Goal: Task Accomplishment & Management: Manage account settings

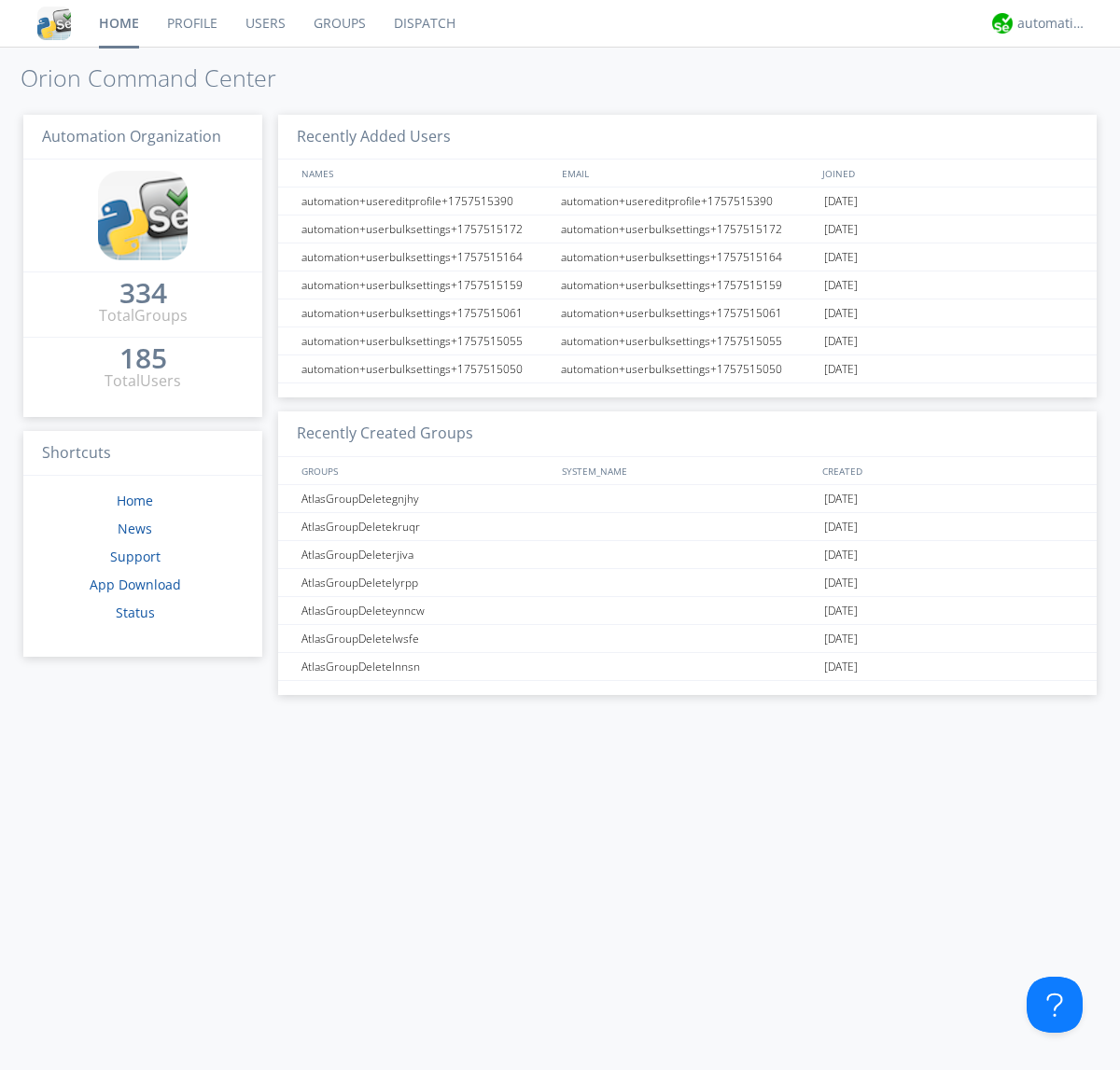
click at [265, 23] on link "Users" at bounding box center [266, 23] width 68 height 47
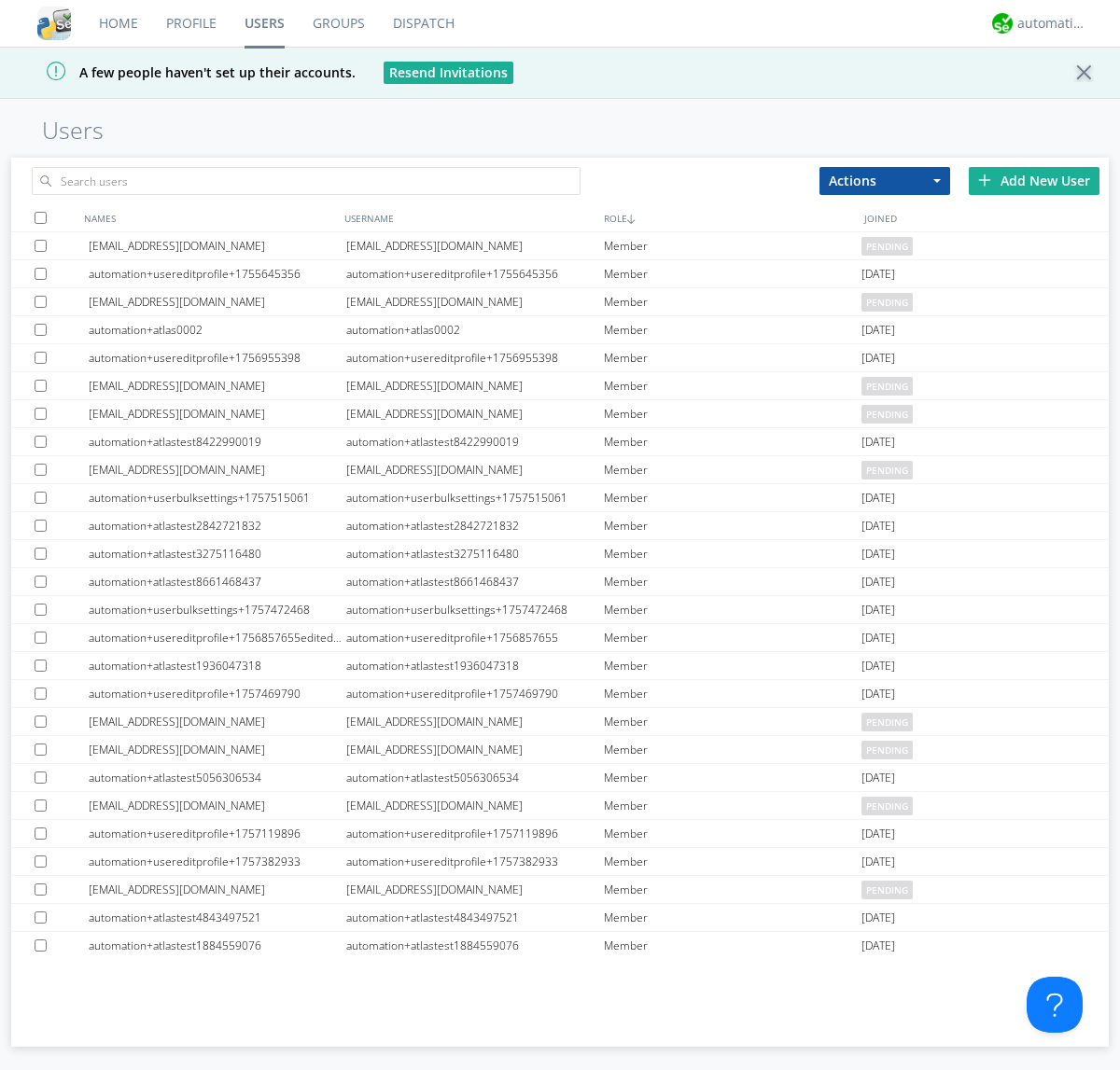
click at [1034, 180] on div "Add New User" at bounding box center [1034, 181] width 131 height 28
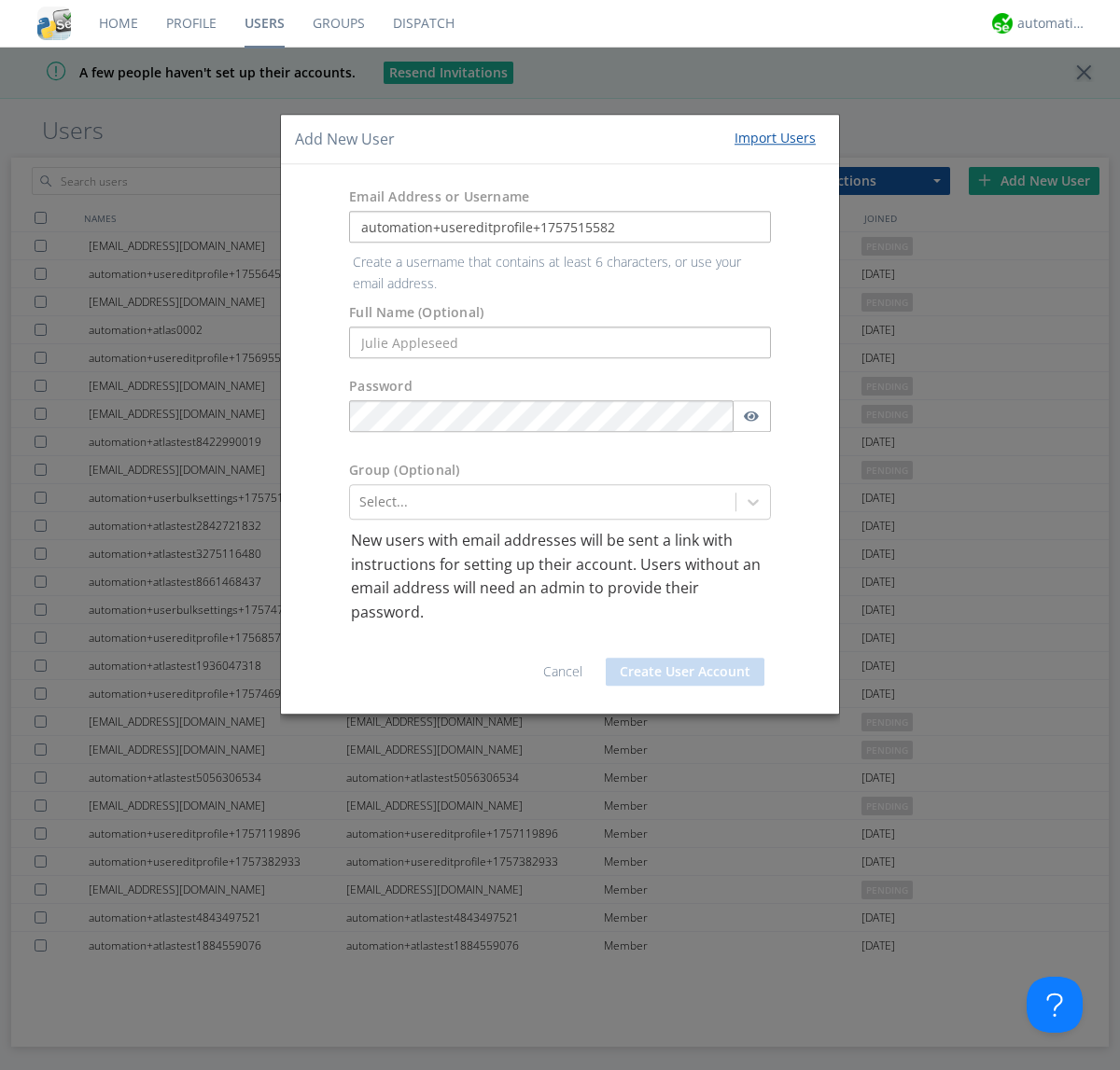
type input "automation+usereditprofile+1757515582"
click at [685, 658] on button "Create User Account" at bounding box center [684, 672] width 159 height 28
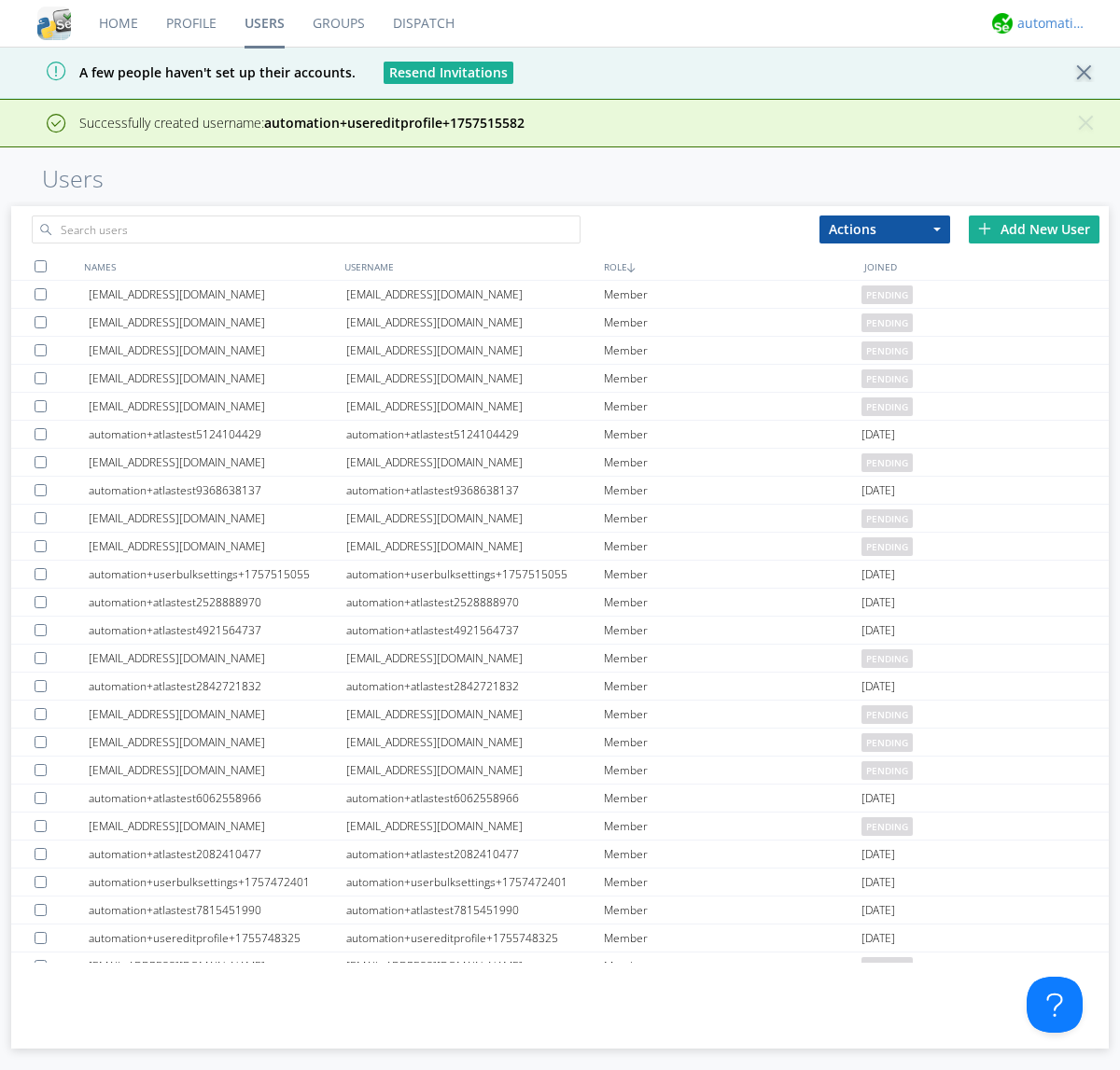
click at [1048, 23] on div "automation+atlas" at bounding box center [1053, 22] width 70 height 19
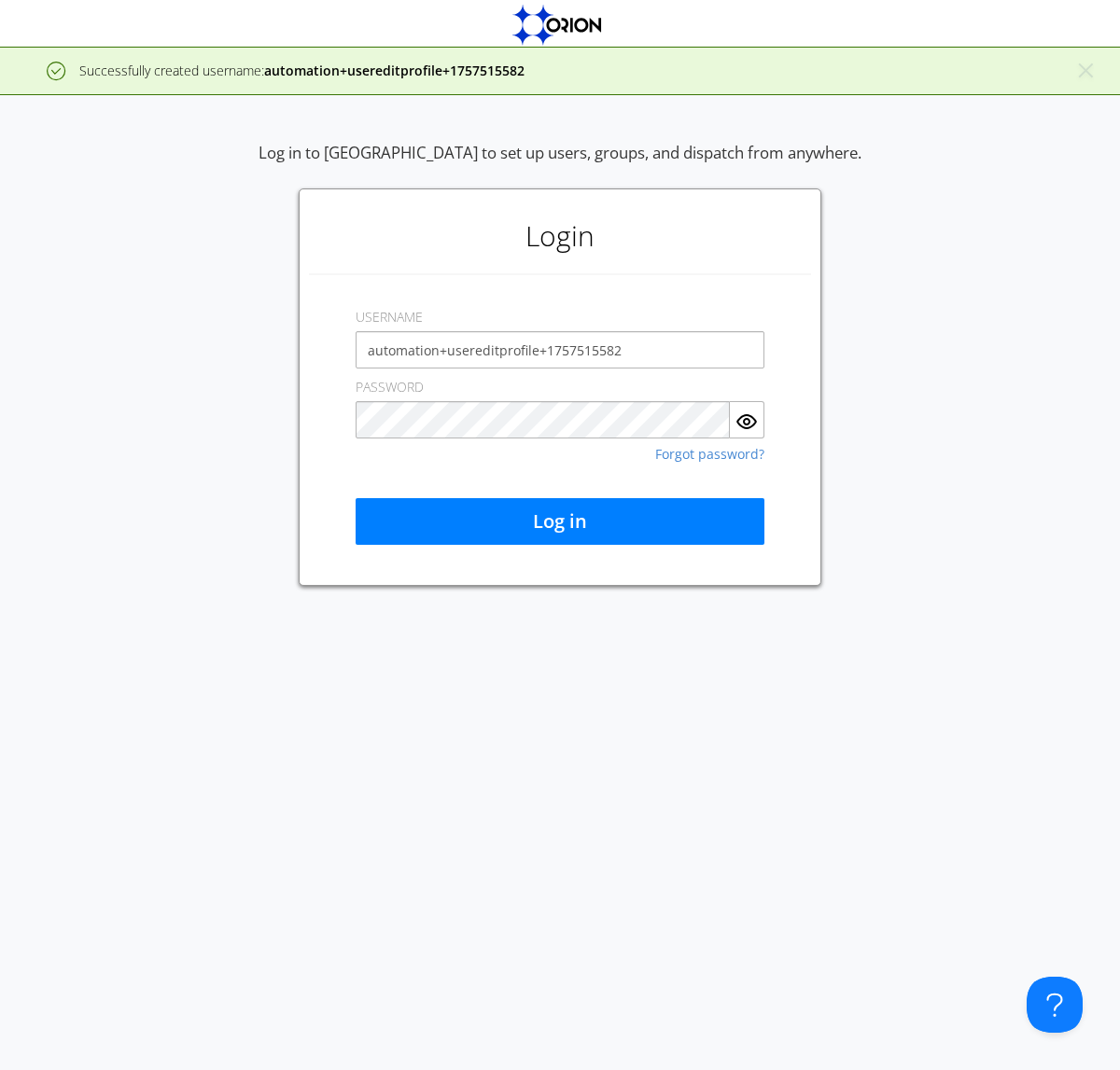
type input "automation+usereditprofile+1757515582"
click at [560, 521] on button "Log in" at bounding box center [560, 521] width 409 height 47
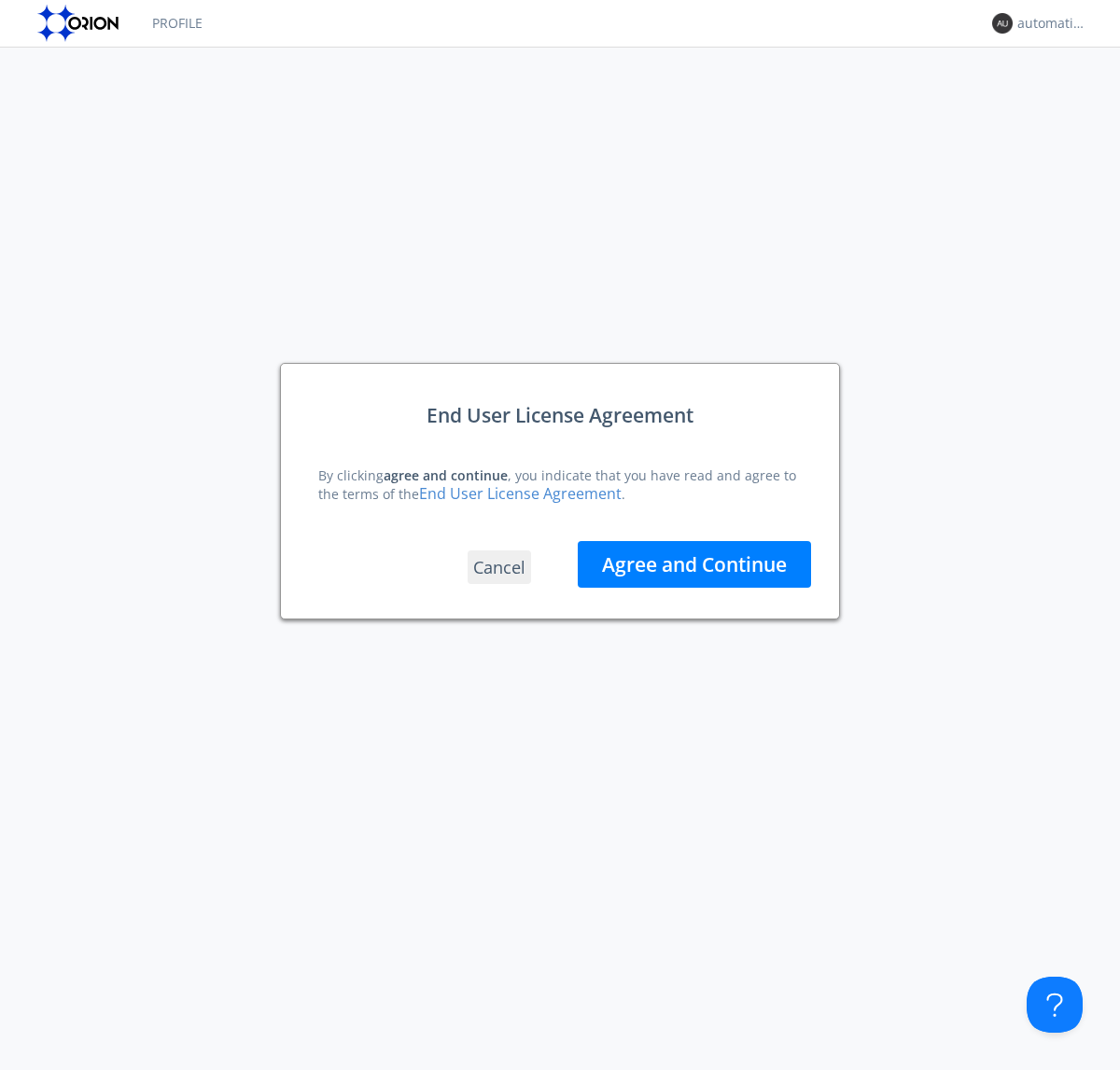
click at [694, 563] on button "Agree and Continue" at bounding box center [694, 564] width 233 height 47
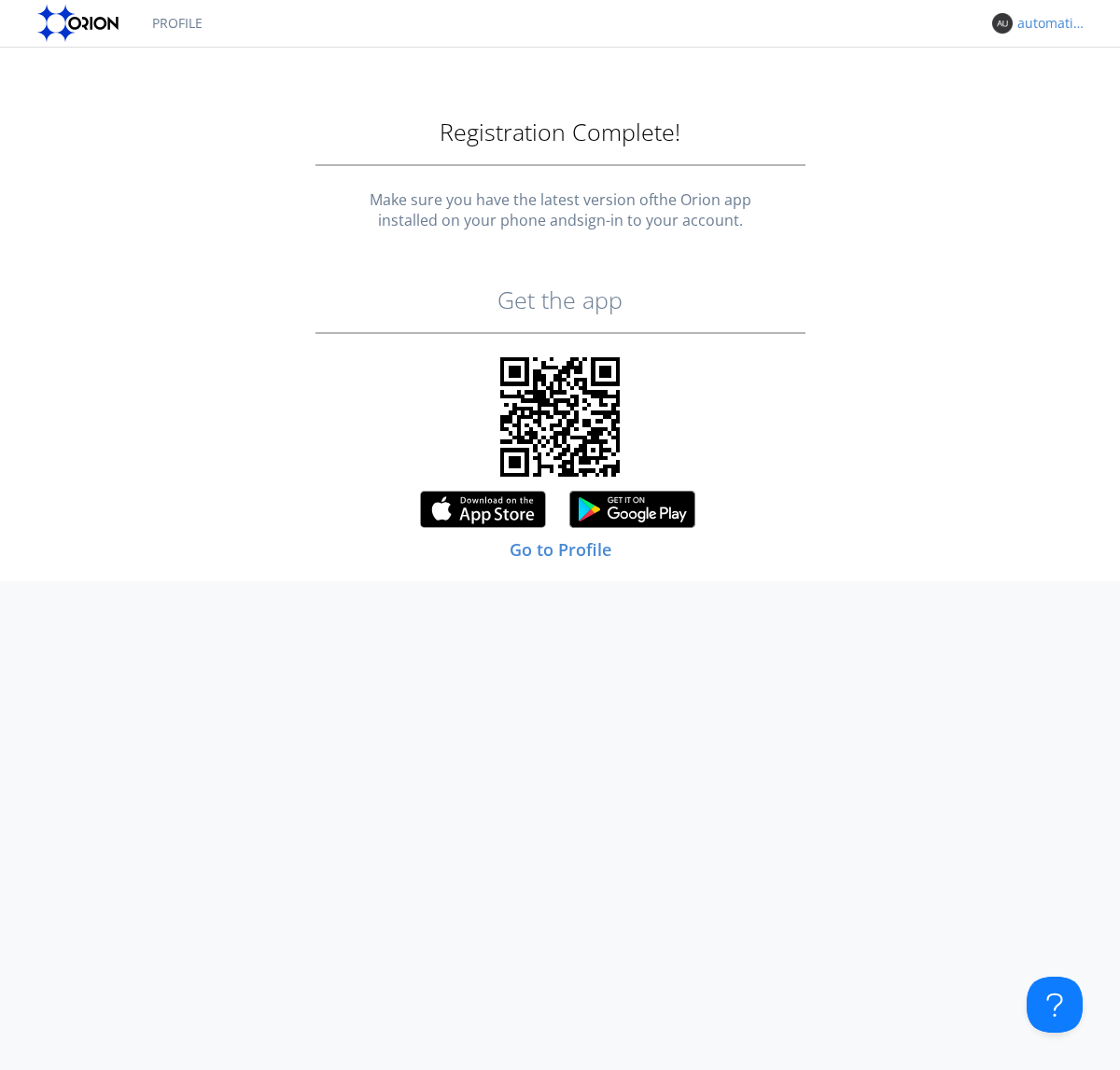
click at [1048, 23] on div "automation+usereditprofile+1757515582" at bounding box center [1053, 22] width 70 height 19
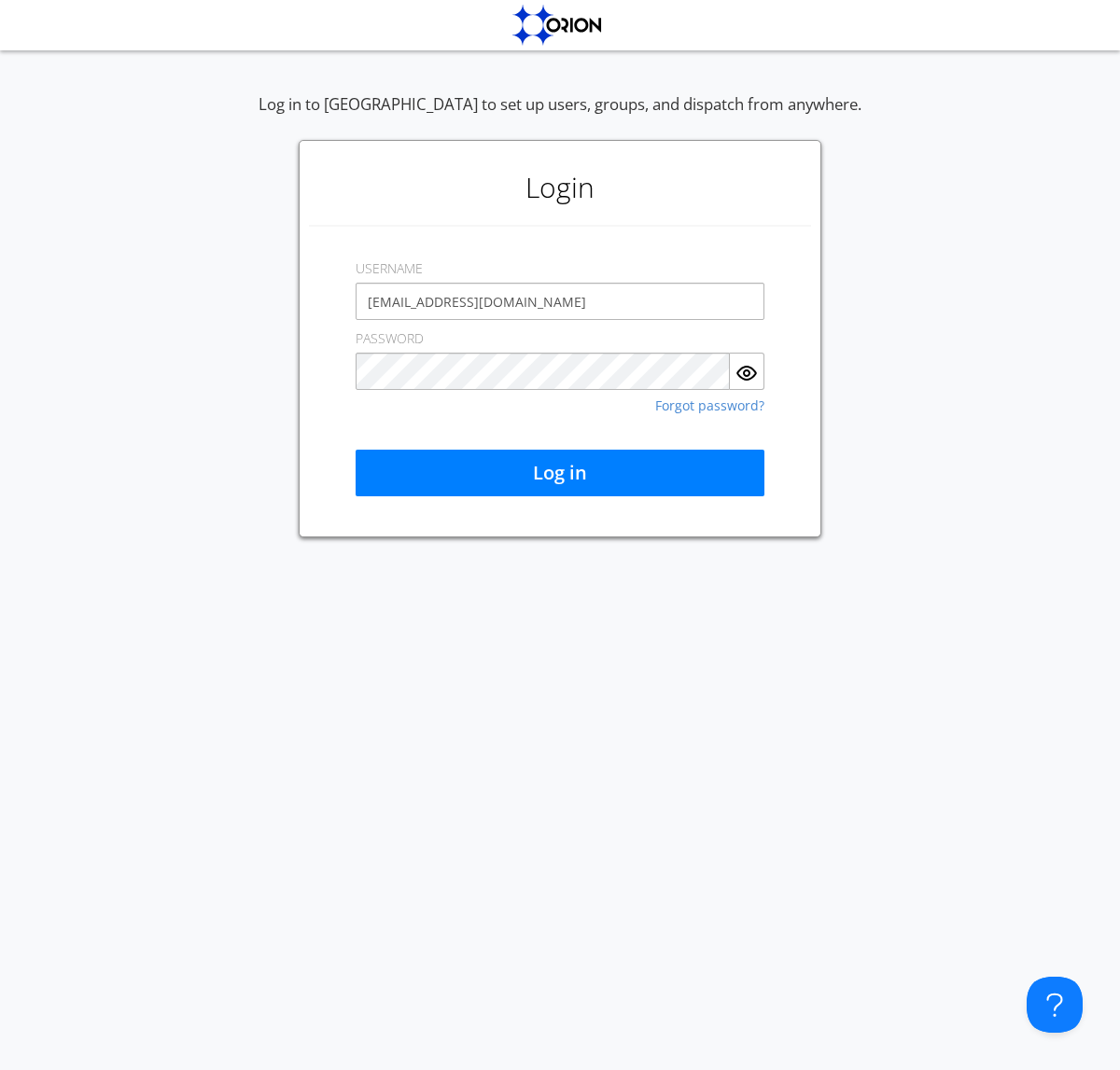
type input "[EMAIL_ADDRESS][DOMAIN_NAME]"
click at [560, 473] on button "Log in" at bounding box center [560, 473] width 409 height 47
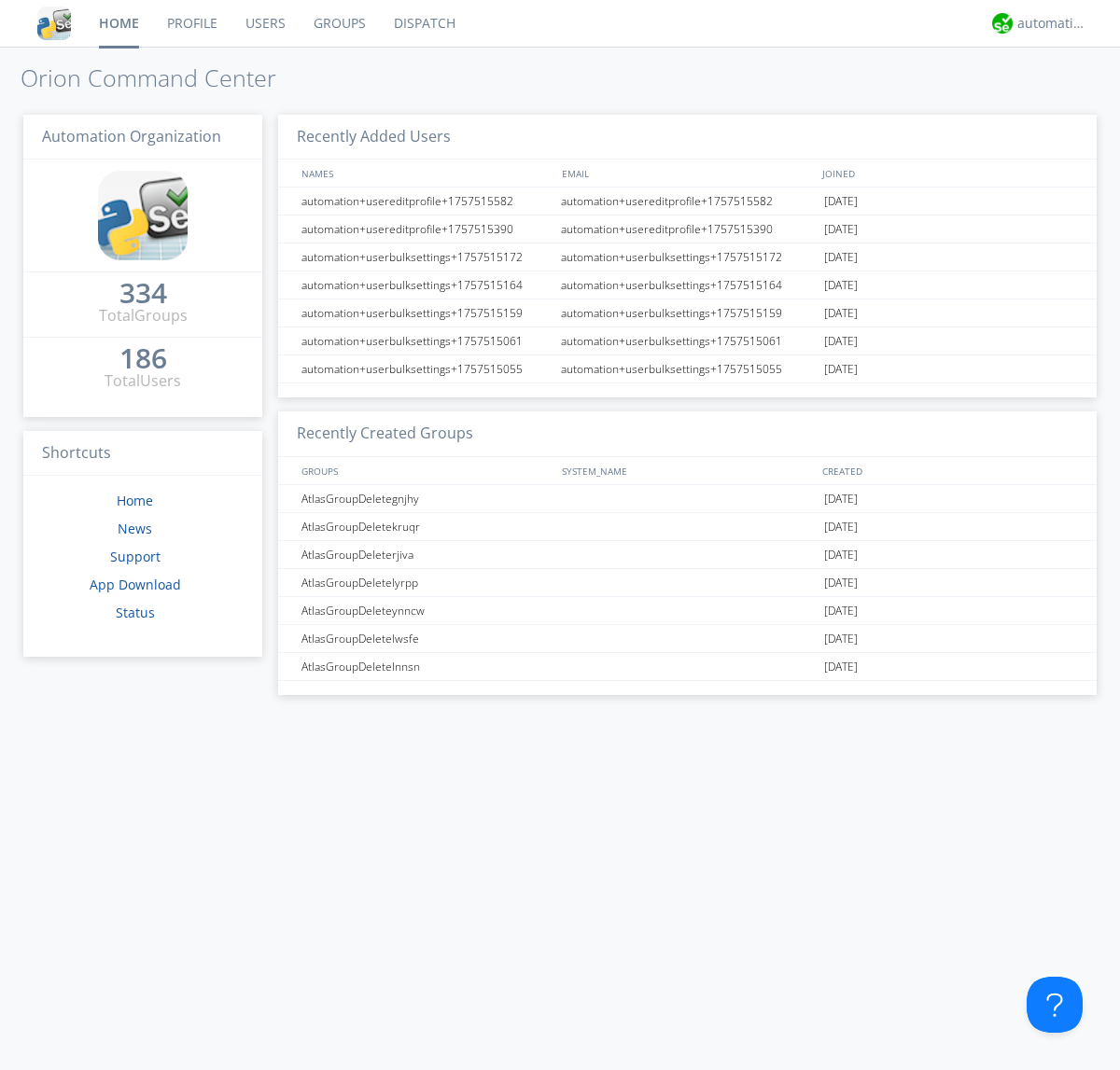
click at [265, 23] on link "Users" at bounding box center [266, 23] width 68 height 47
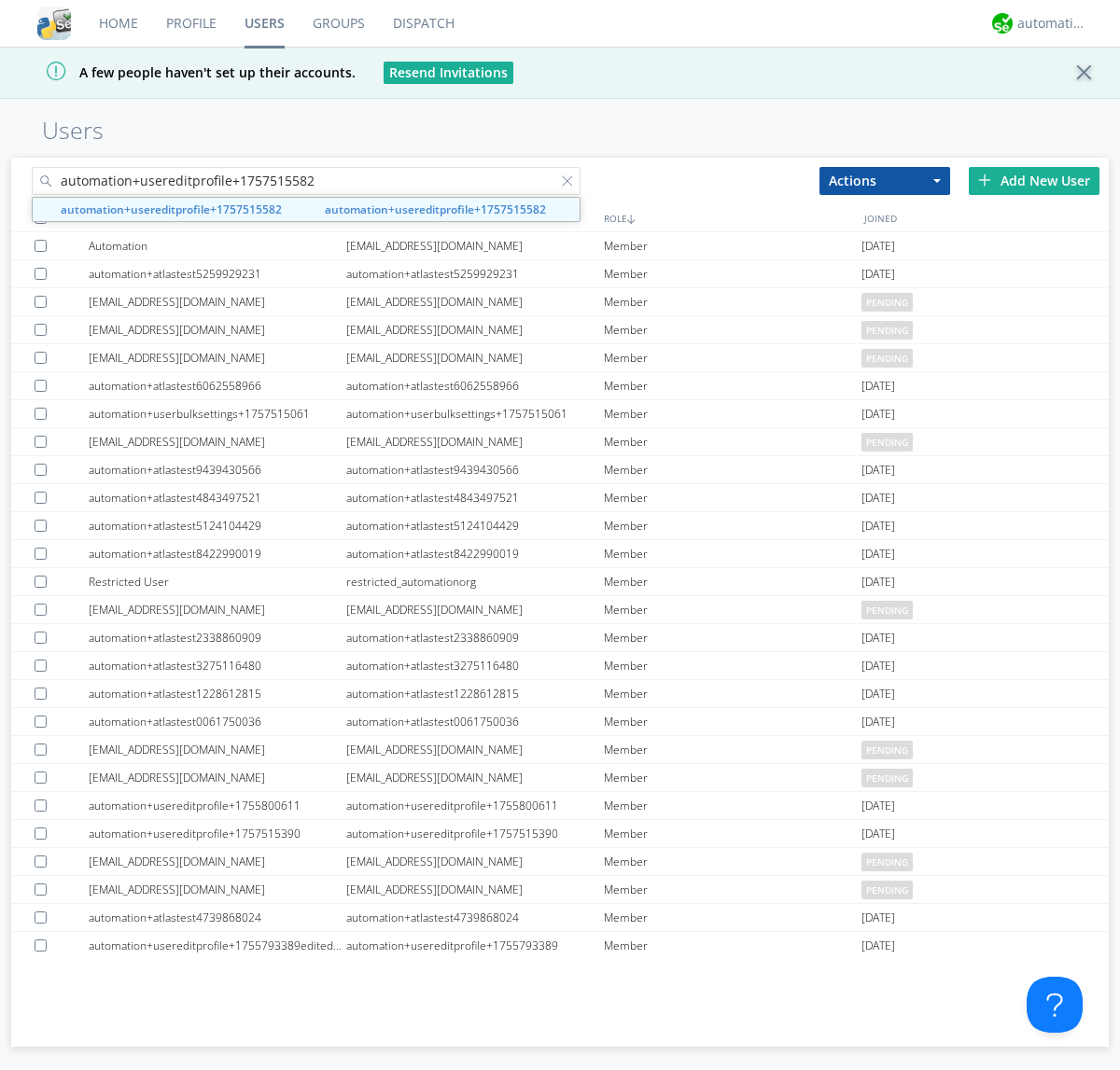
type input "automation+usereditprofile+1757515582"
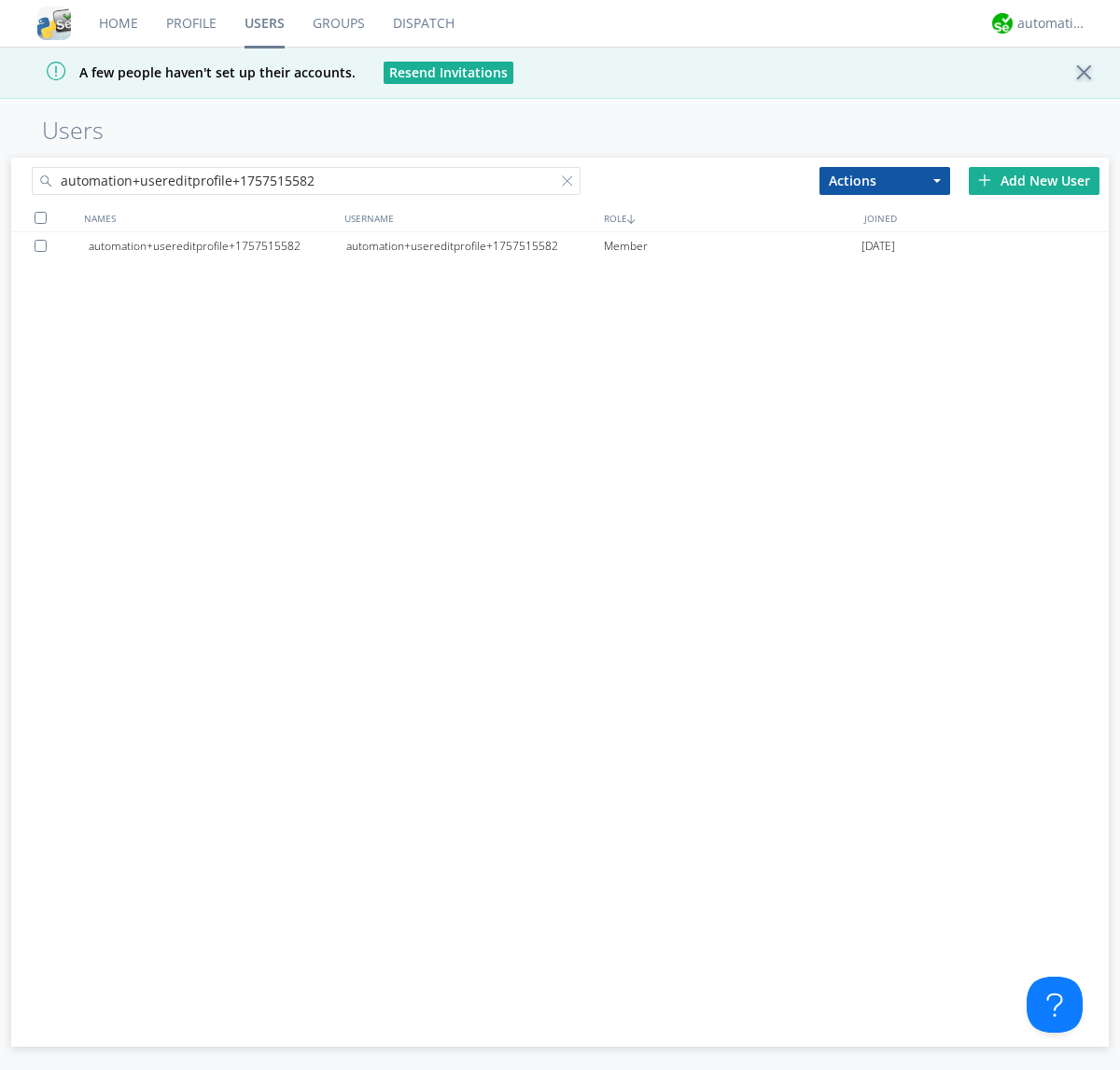
click at [475, 245] on div "automation+usereditprofile+1757515582" at bounding box center [476, 246] width 258 height 28
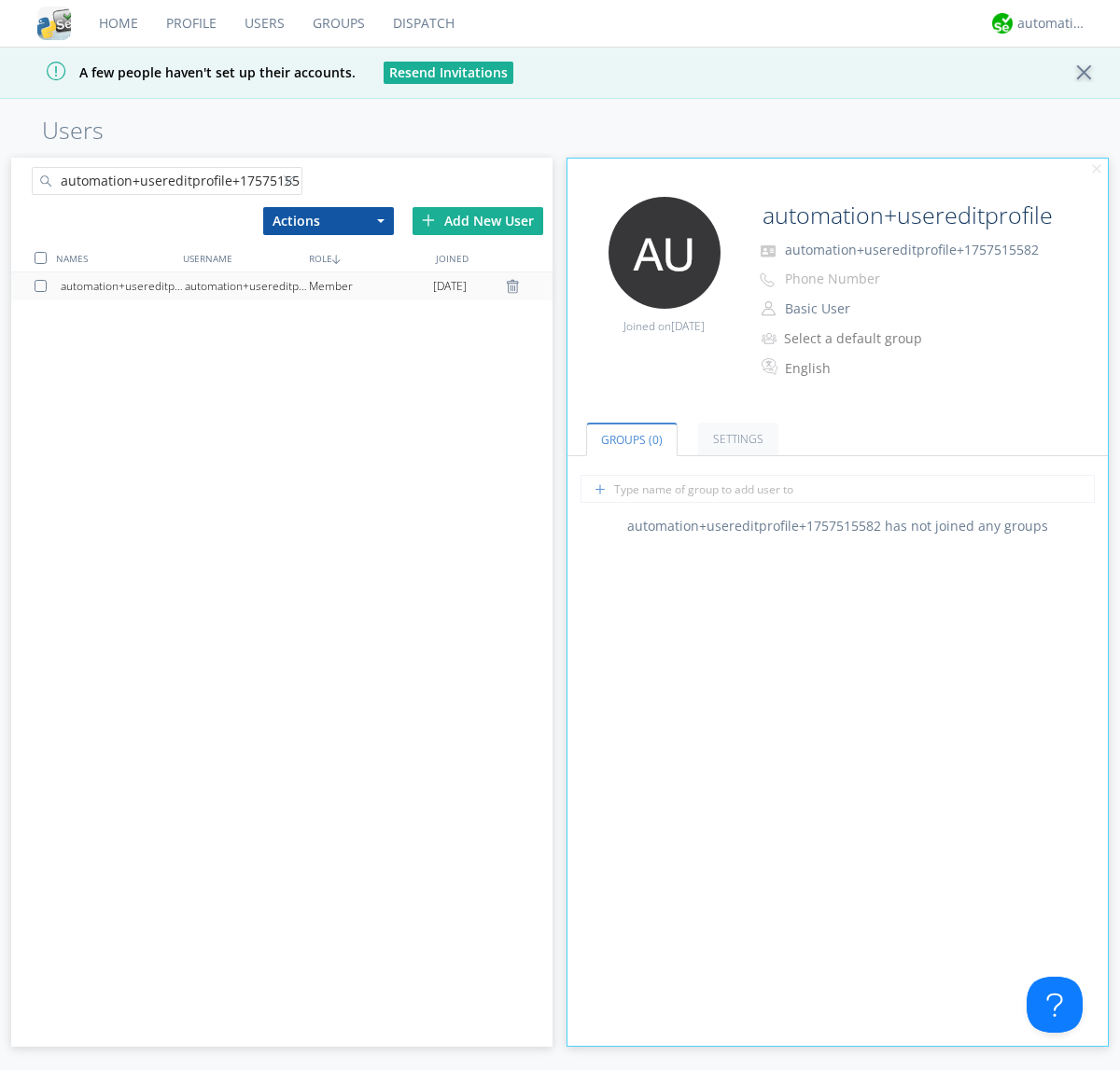
click at [735, 438] on link "Settings" at bounding box center [738, 438] width 80 height 32
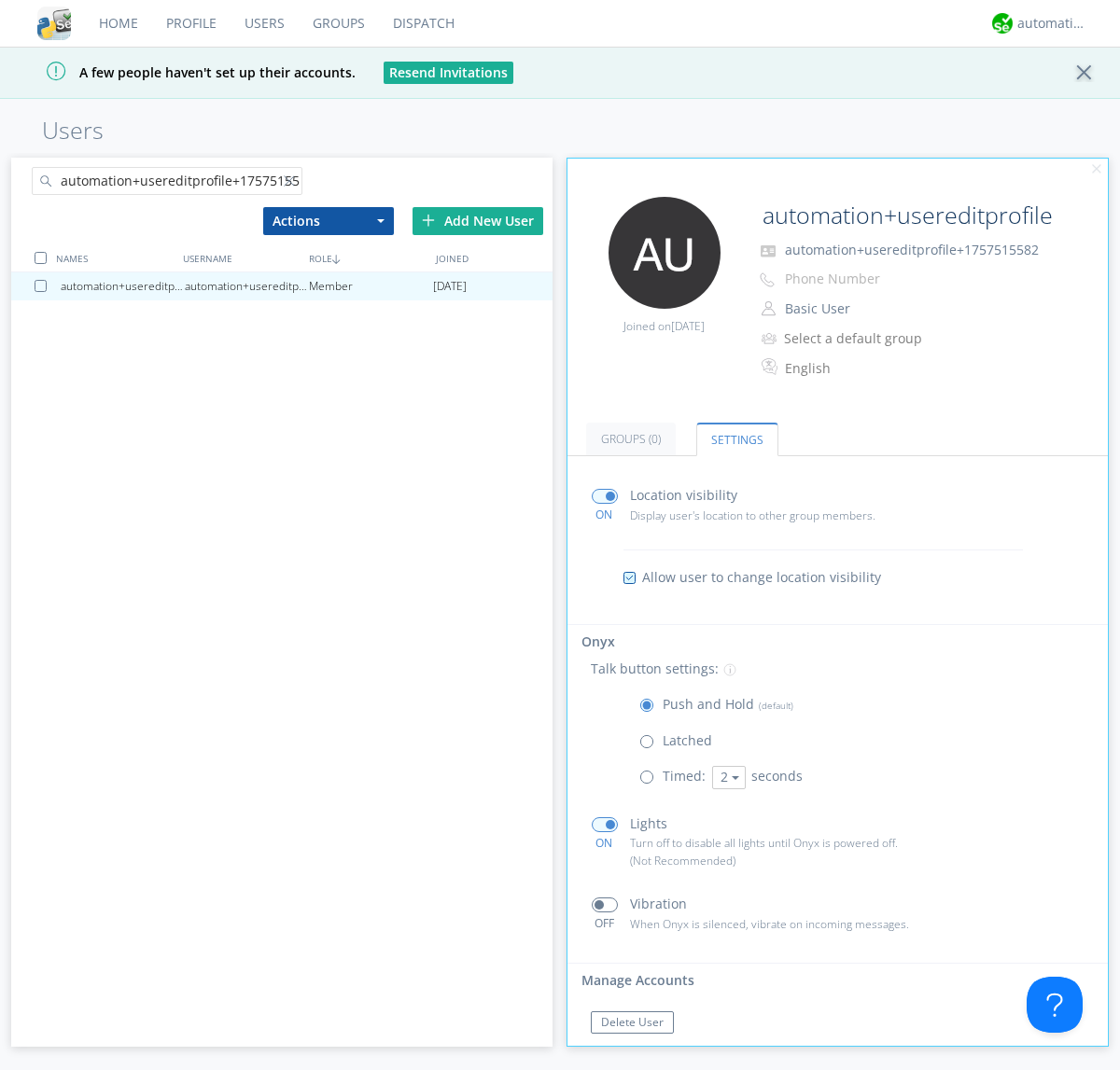
click at [642, 1049] on button "Reset Password" at bounding box center [642, 1059] width 103 height 22
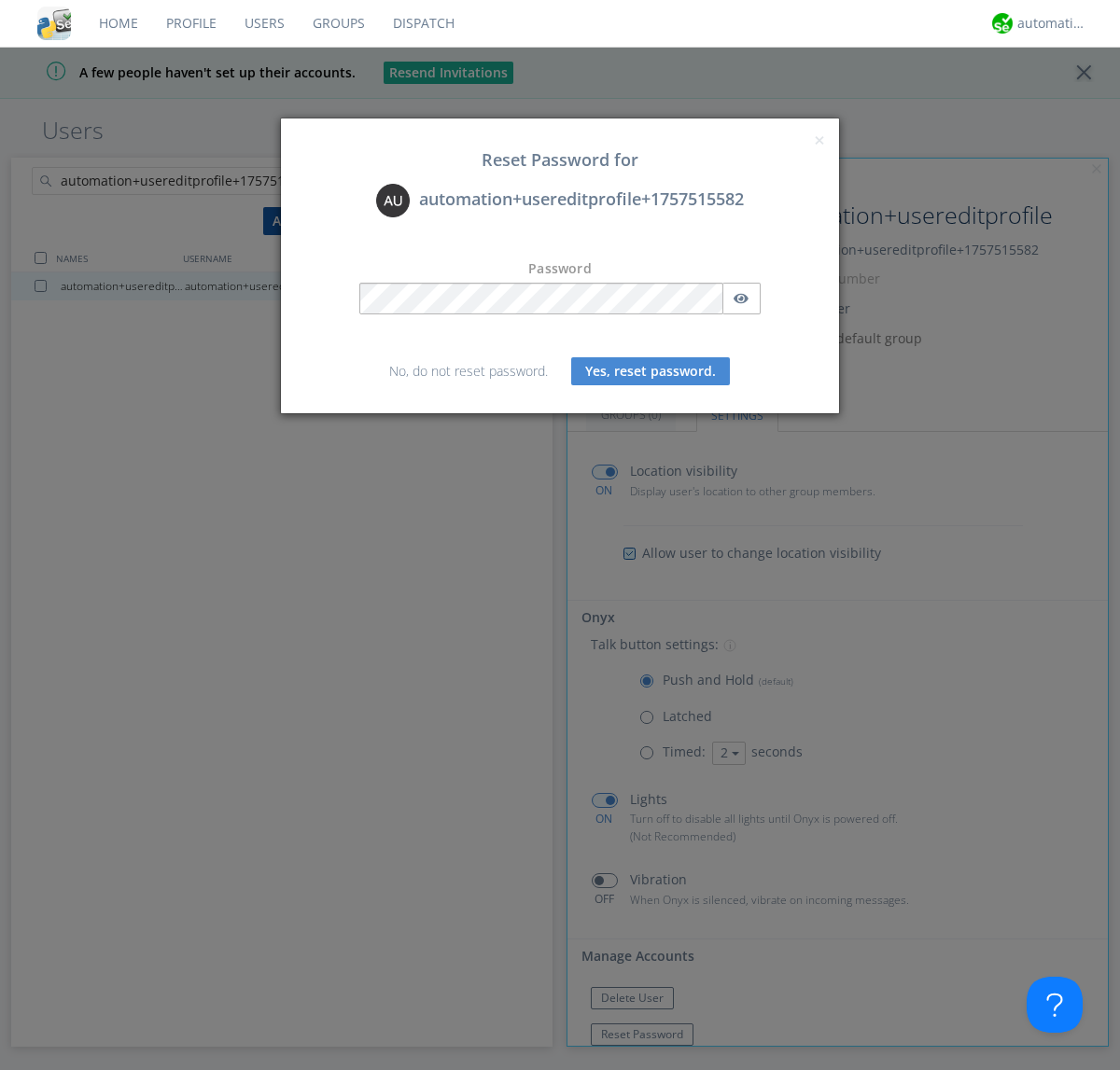
click at [650, 371] on button "Yes, reset password." at bounding box center [650, 371] width 159 height 28
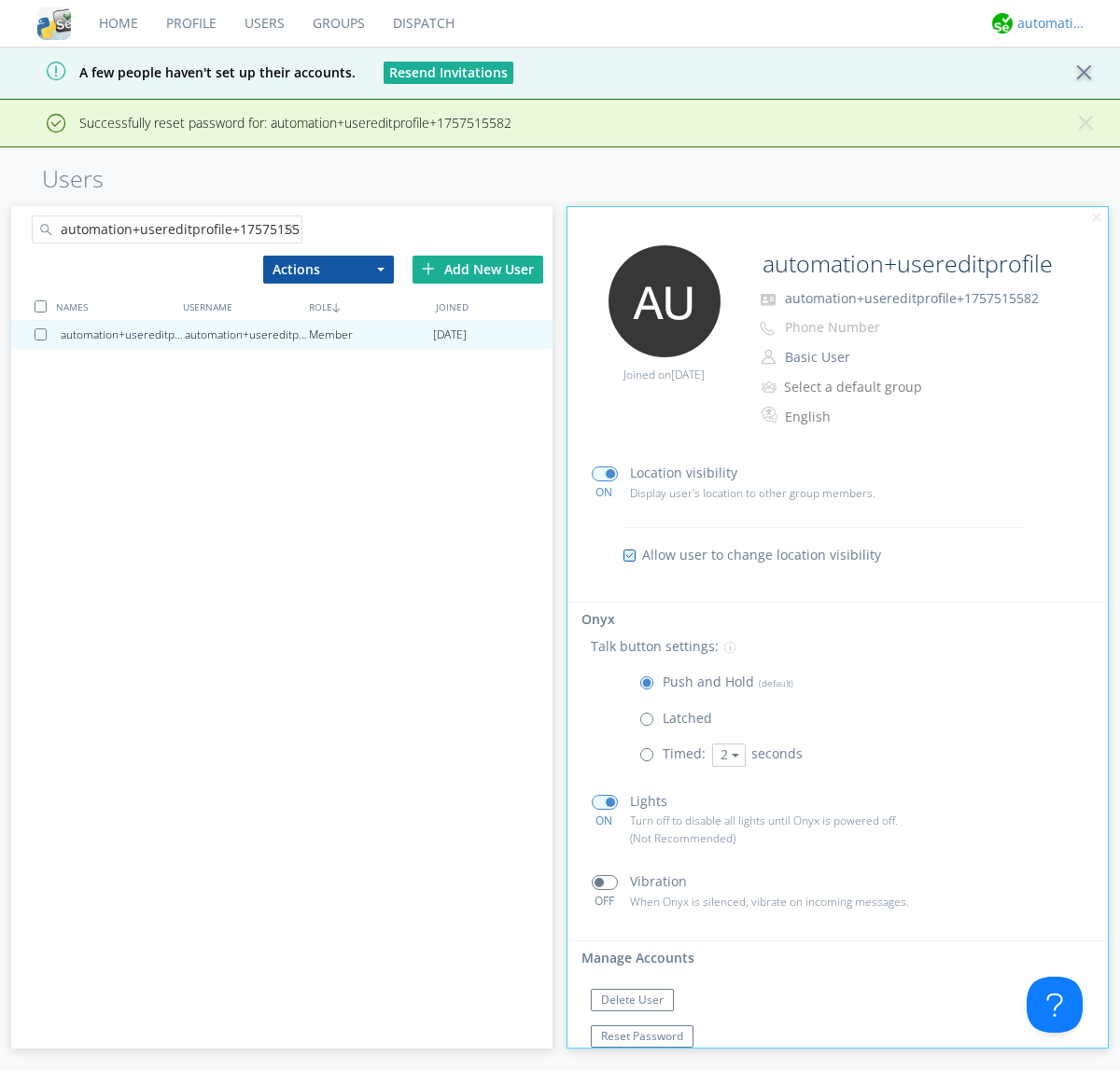
click at [1048, 23] on div "automation+atlas" at bounding box center [1053, 22] width 70 height 19
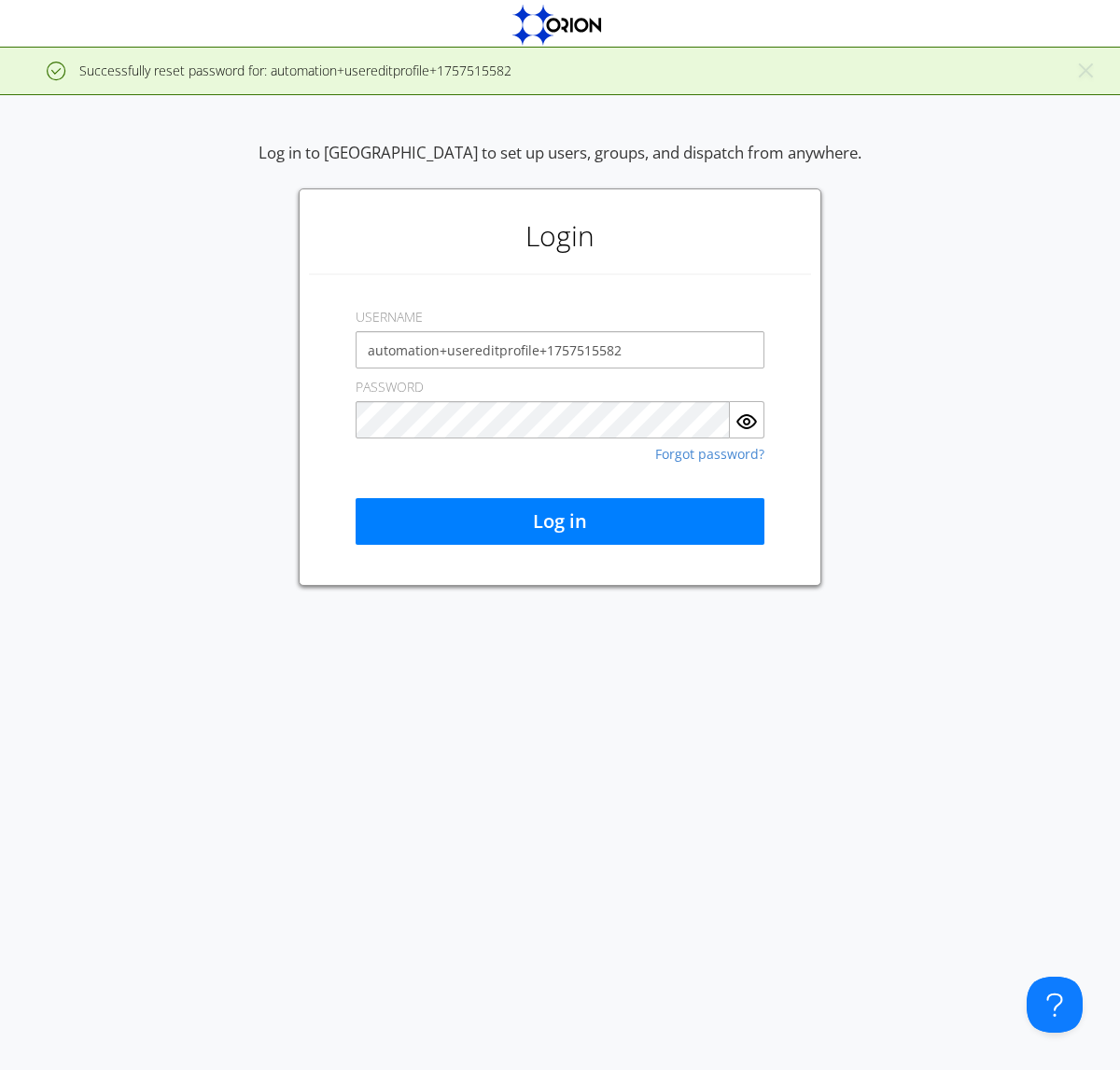
type input "automation+usereditprofile+1757515582"
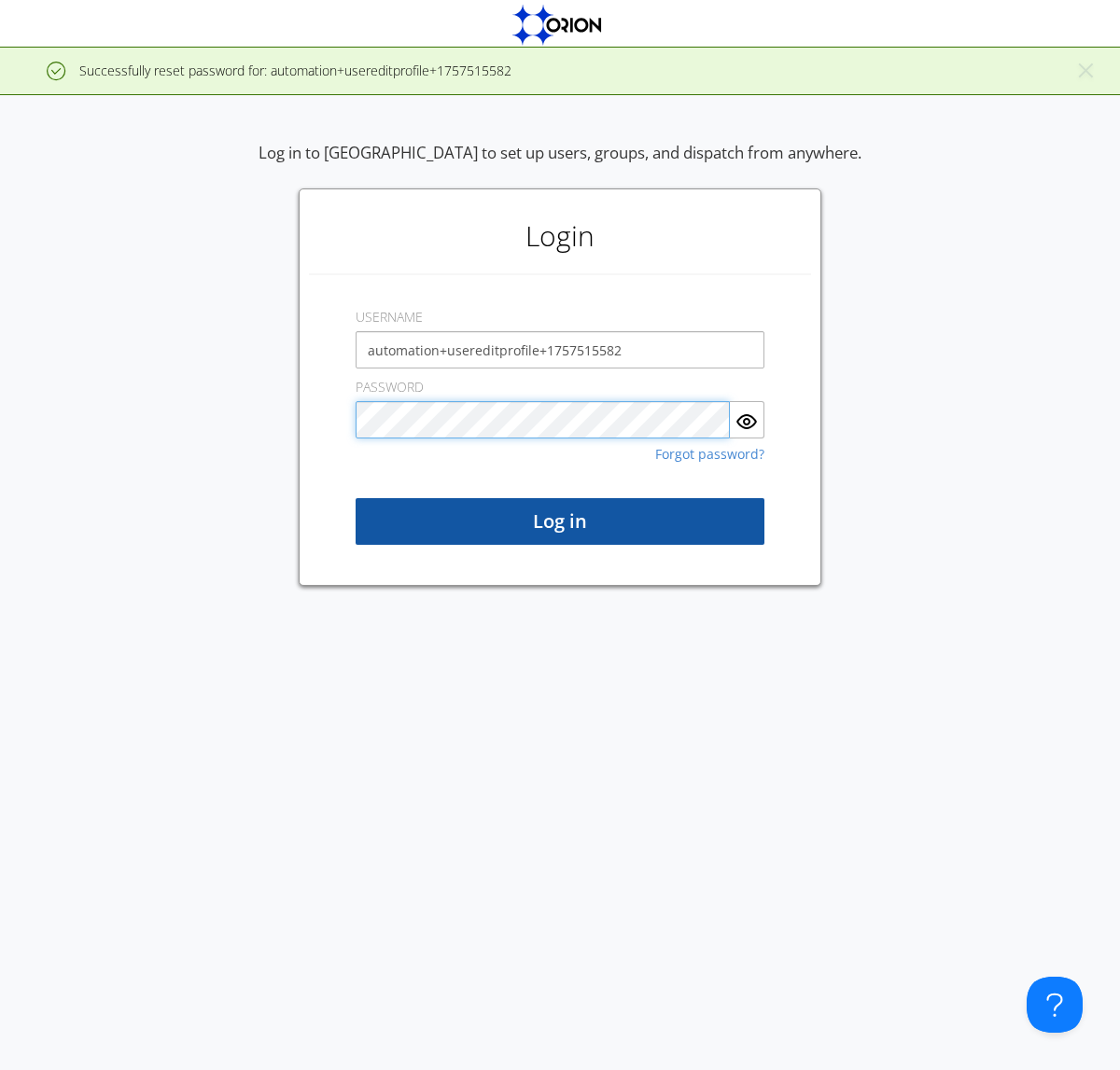
click at [560, 521] on button "Log in" at bounding box center [560, 521] width 409 height 47
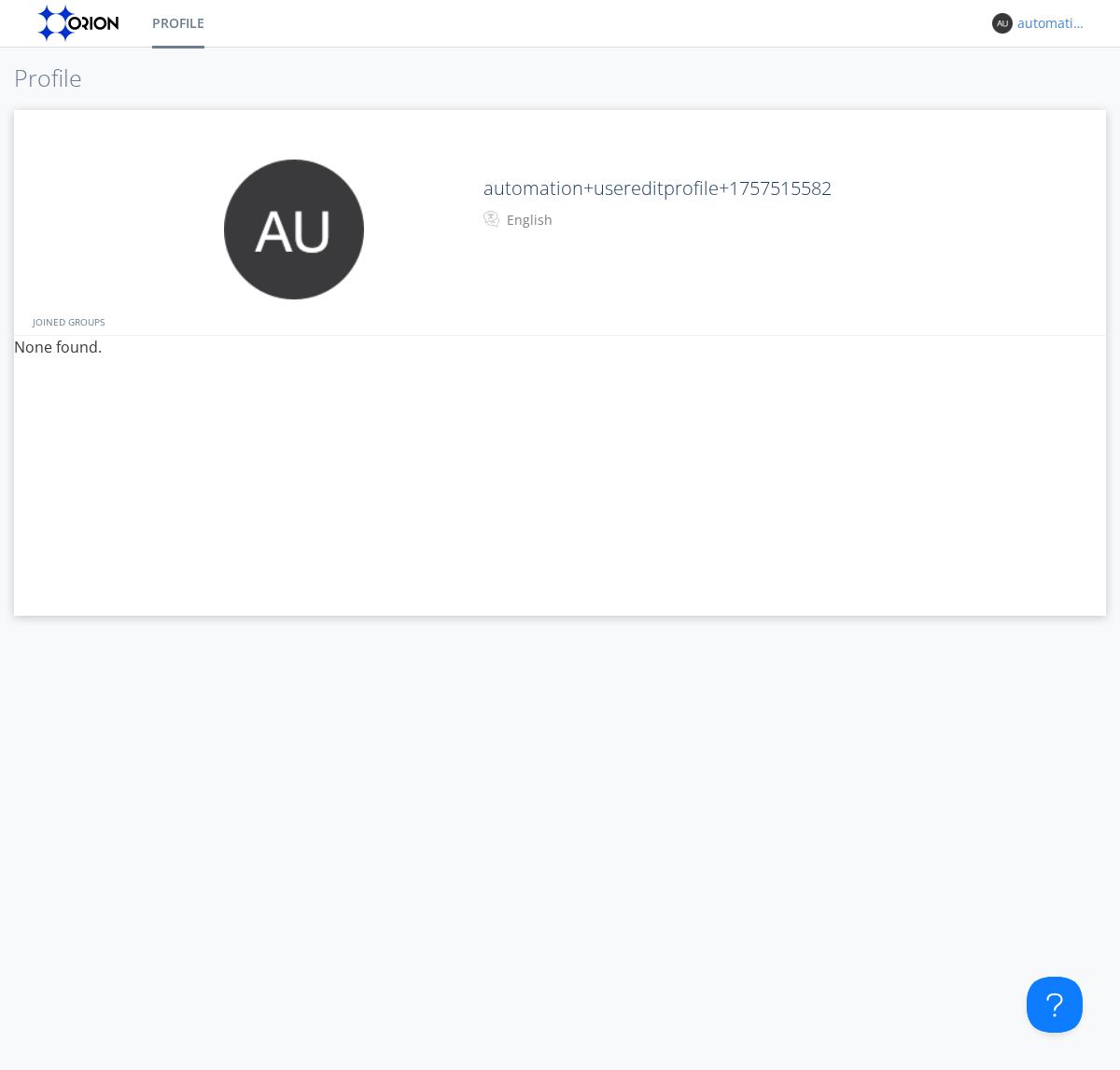
click at [1048, 23] on div "automation+usereditprofile+1757515582" at bounding box center [1053, 22] width 70 height 19
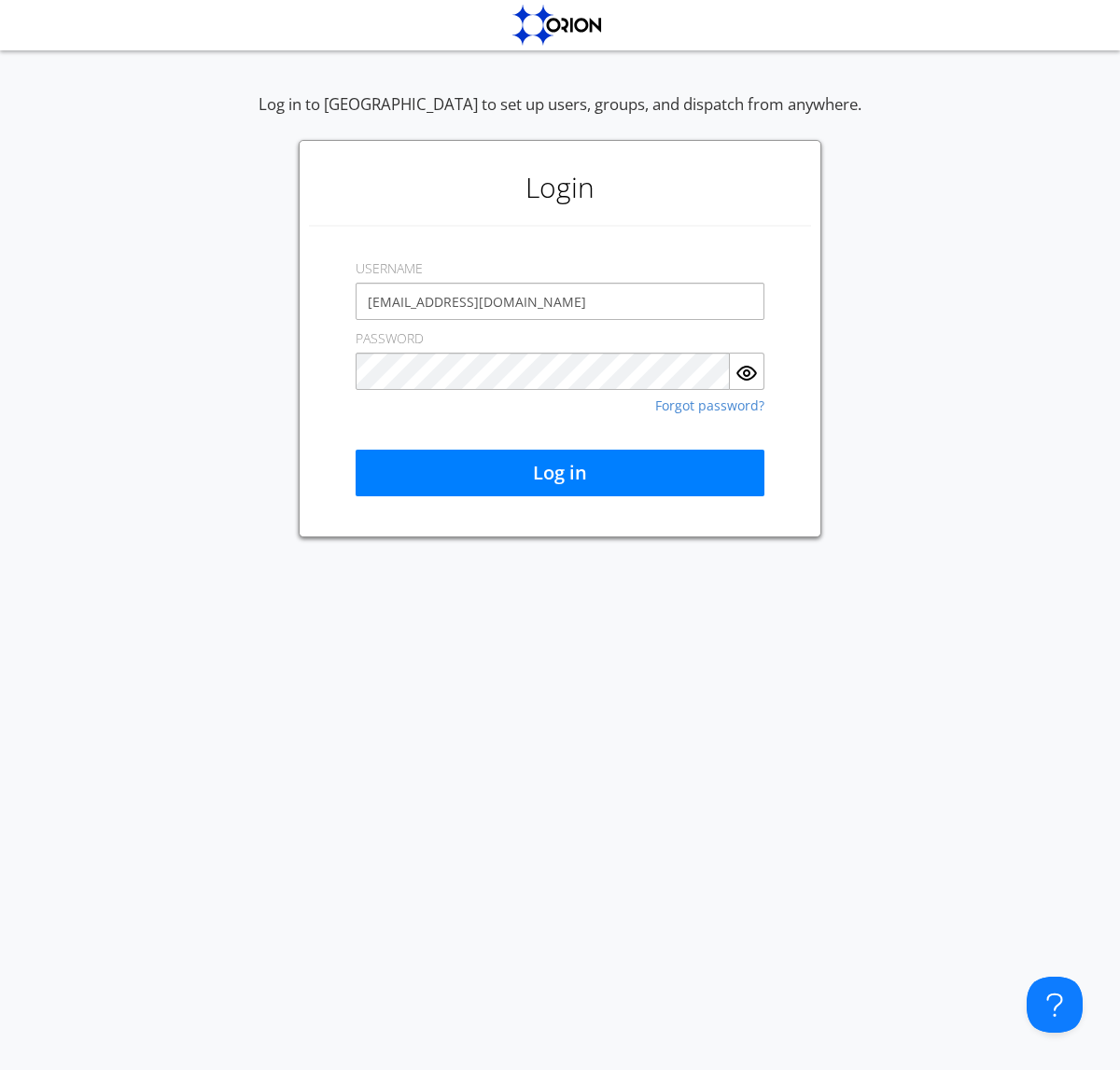
type input "[EMAIL_ADDRESS][DOMAIN_NAME]"
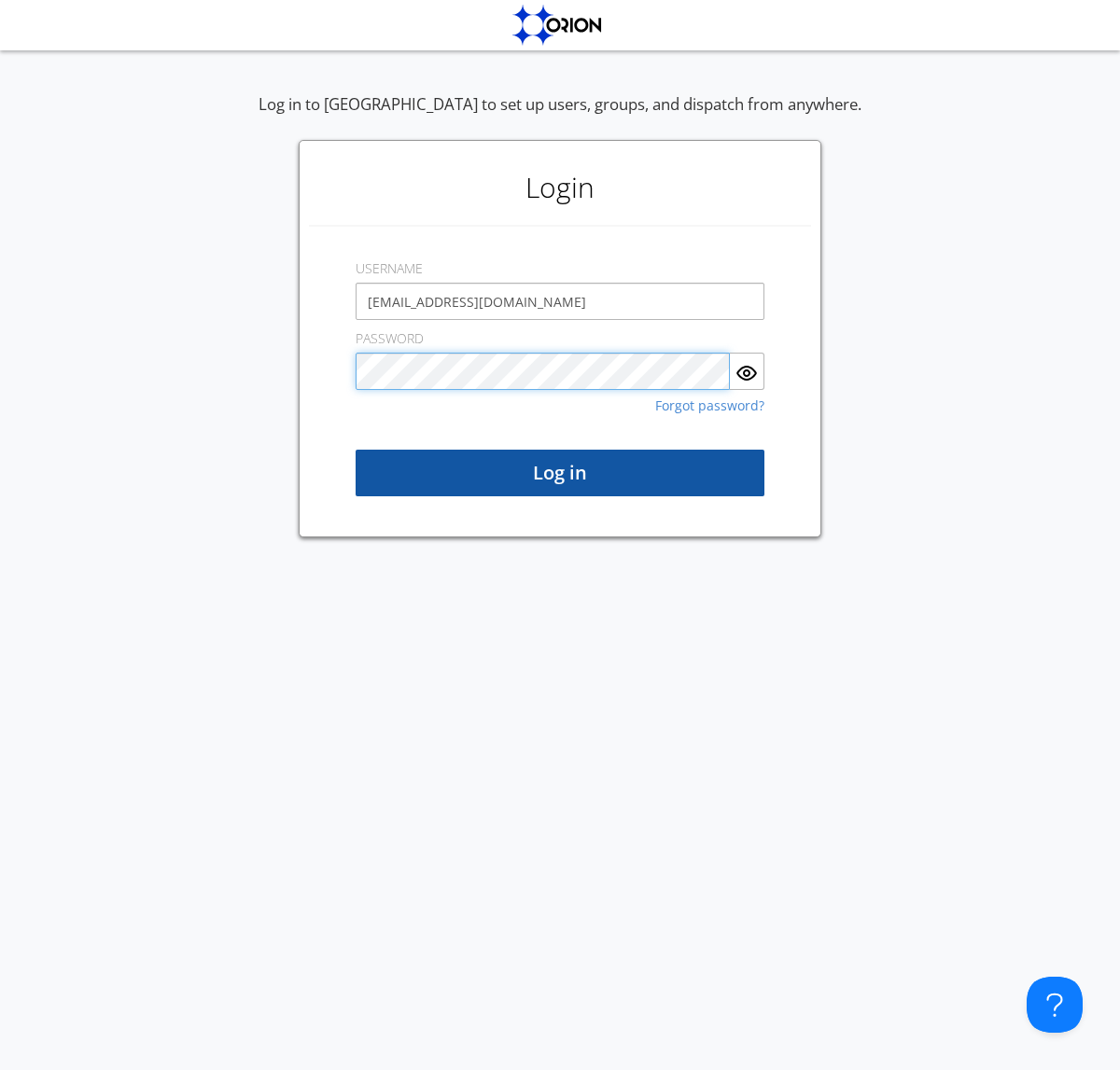
click at [560, 473] on button "Log in" at bounding box center [560, 473] width 409 height 47
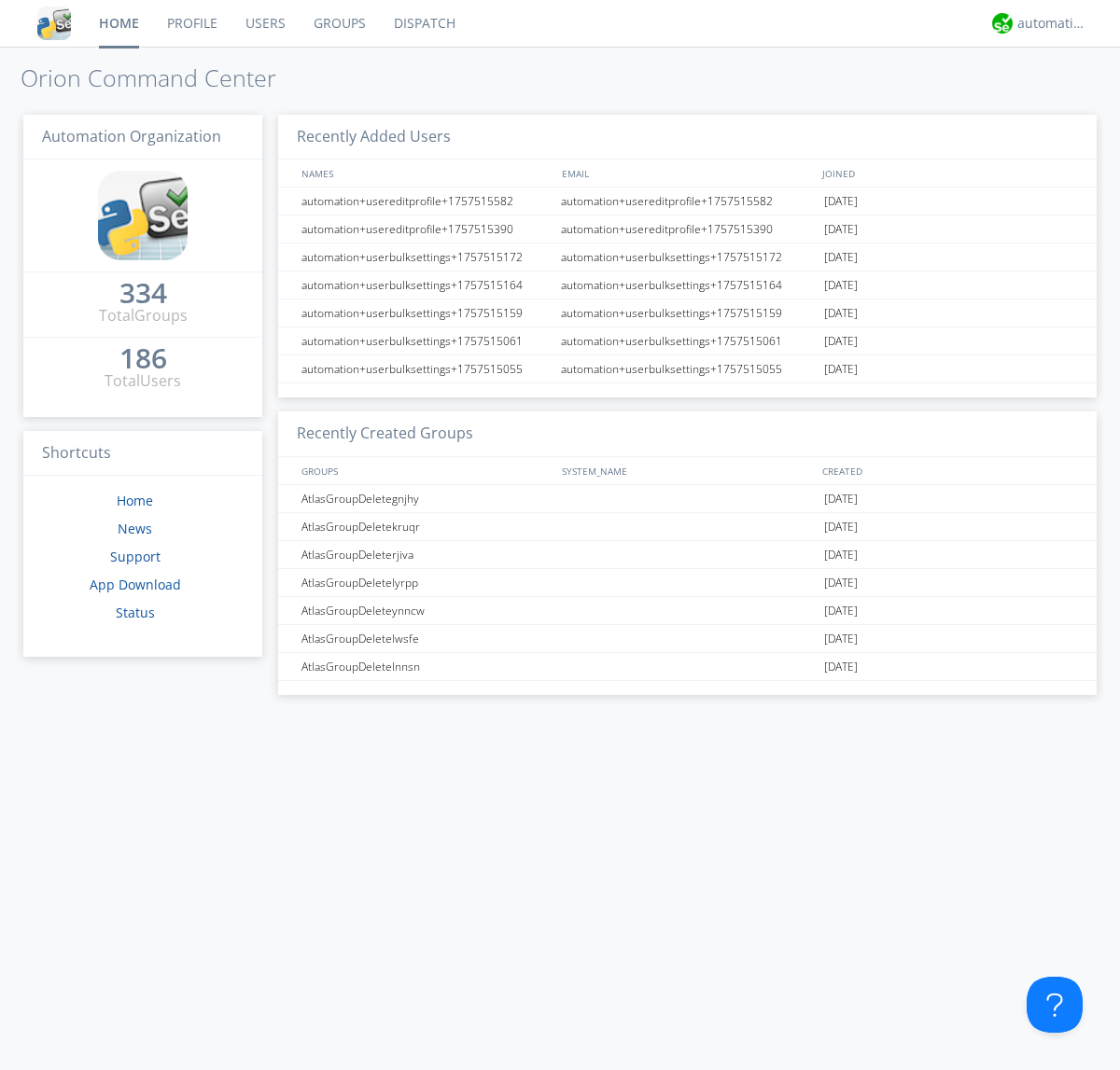
click at [265, 23] on link "Users" at bounding box center [266, 23] width 68 height 47
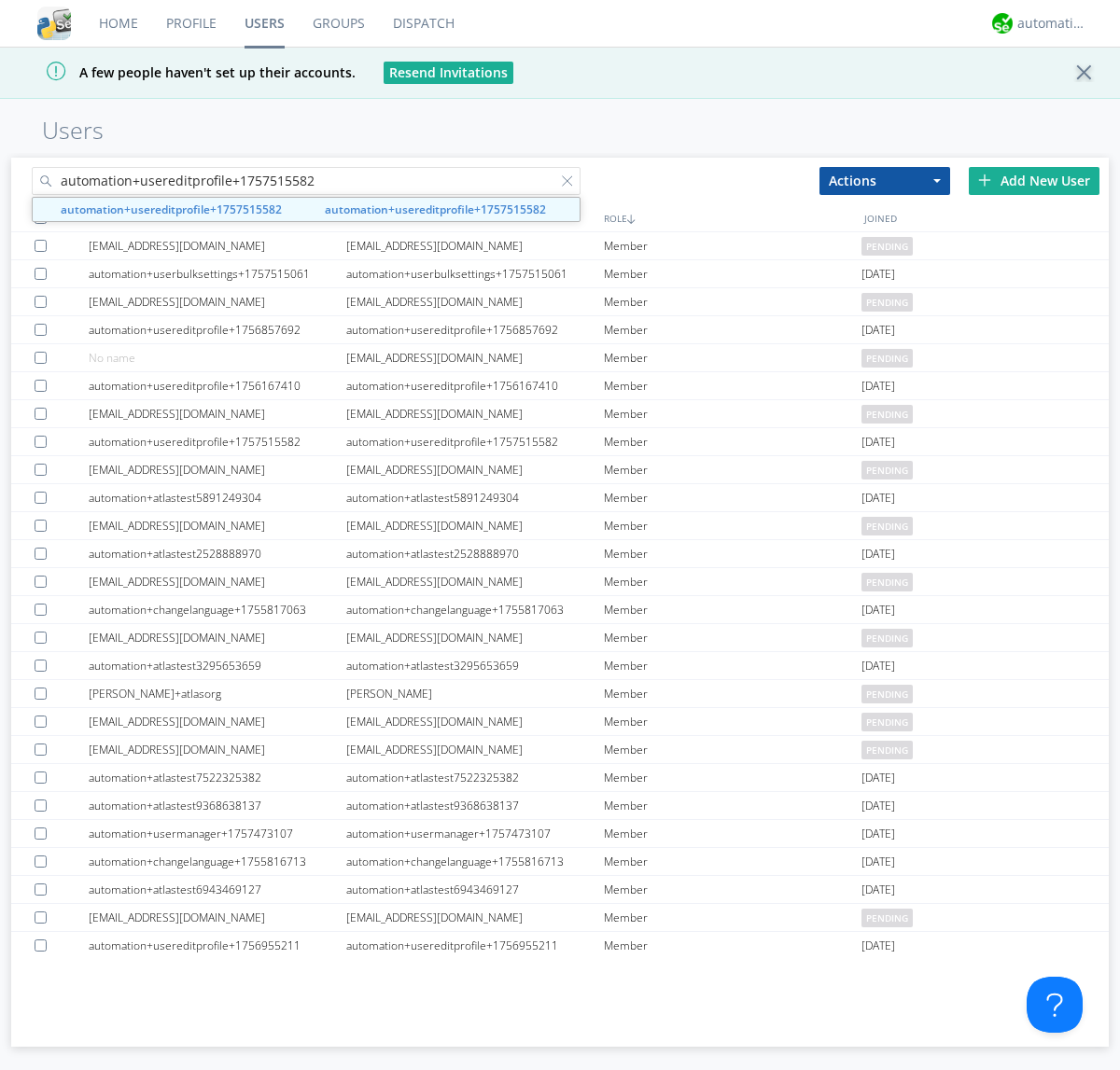
type input "automation+usereditprofile+1757515582"
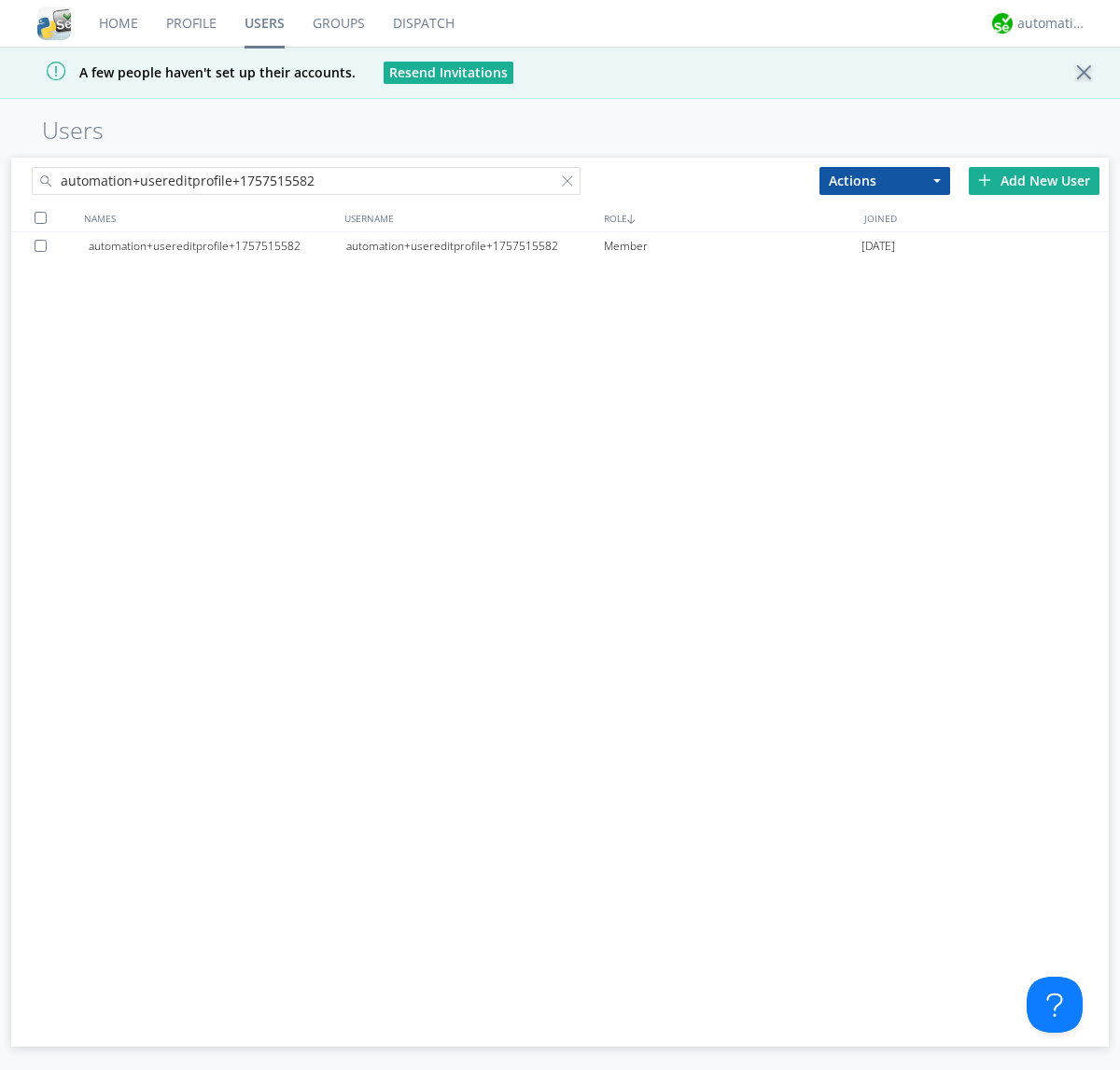
click at [44, 245] on div at bounding box center [43, 246] width 19 height 12
click at [885, 180] on button "Actions" at bounding box center [885, 181] width 131 height 28
click at [0, 0] on link "Delete User" at bounding box center [0, 0] width 0 height 0
